Goal: Communication & Community: Participate in discussion

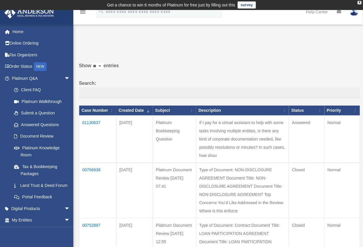
click at [0, 0] on img at bounding box center [0, 0] width 0 height 0
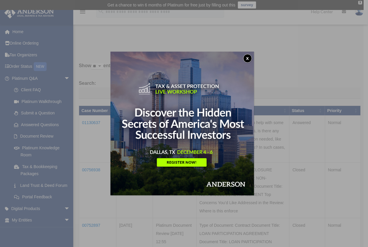
click at [252, 55] on button "x" at bounding box center [247, 58] width 9 height 9
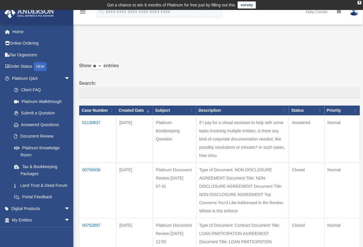
click at [89, 122] on td "01130637" at bounding box center [97, 139] width 37 height 47
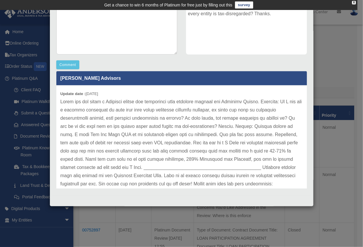
scroll to position [183, 0]
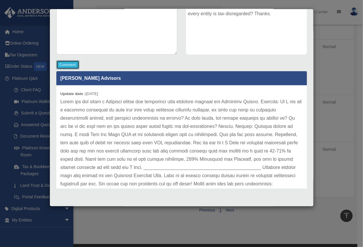
click at [66, 64] on button "Comment" at bounding box center [67, 64] width 23 height 9
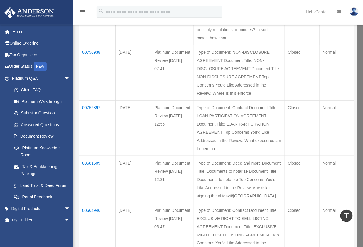
scroll to position [0, 0]
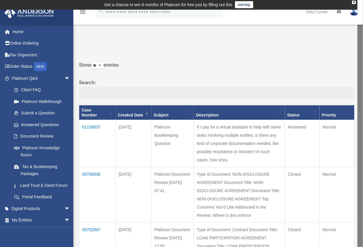
click at [93, 121] on td "01130637" at bounding box center [97, 143] width 36 height 47
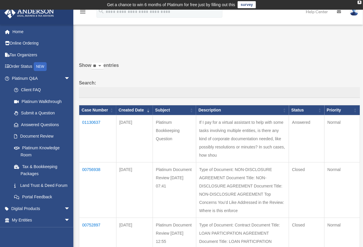
click at [97, 121] on td "01130637" at bounding box center [97, 138] width 37 height 47
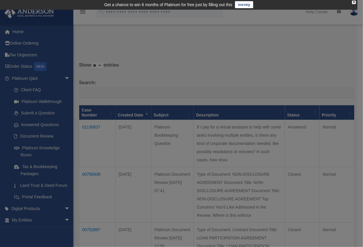
scroll to position [0, 0]
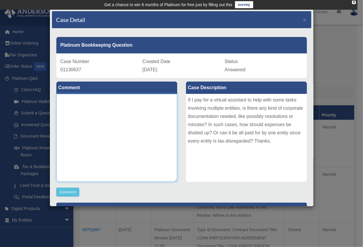
click at [106, 117] on textarea at bounding box center [116, 138] width 121 height 88
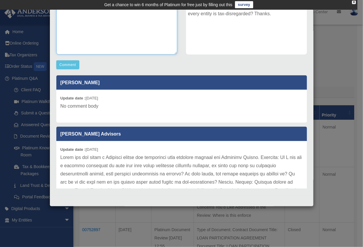
scroll to position [66, 0]
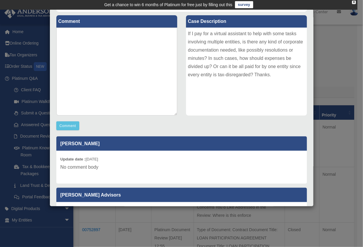
click at [202, 144] on p "[PERSON_NAME]" at bounding box center [181, 143] width 251 height 14
click at [131, 93] on textarea at bounding box center [116, 72] width 121 height 88
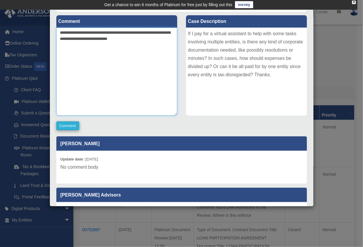
type textarea "**********"
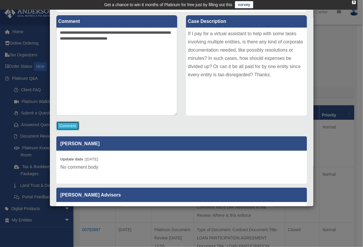
click at [69, 126] on button "Comment" at bounding box center [67, 125] width 23 height 9
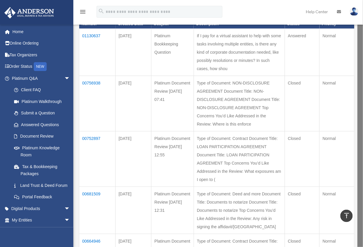
scroll to position [0, 0]
